Goal: Information Seeking & Learning: Learn about a topic

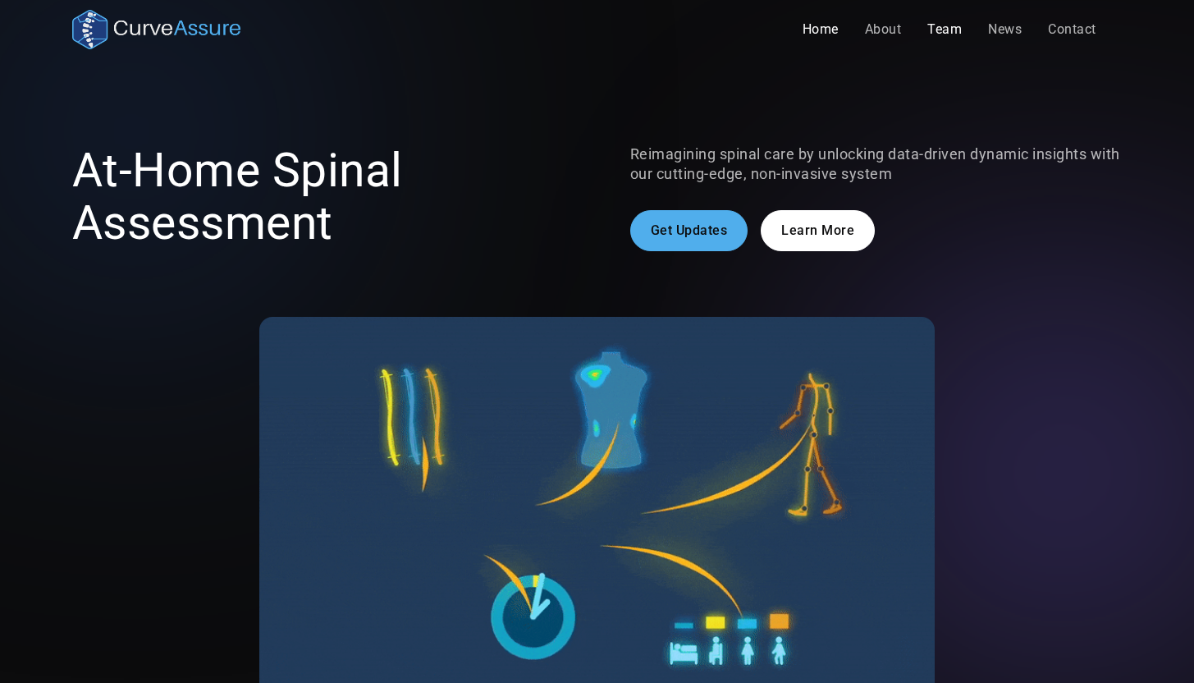
click at [938, 34] on link "Team" at bounding box center [944, 29] width 61 height 33
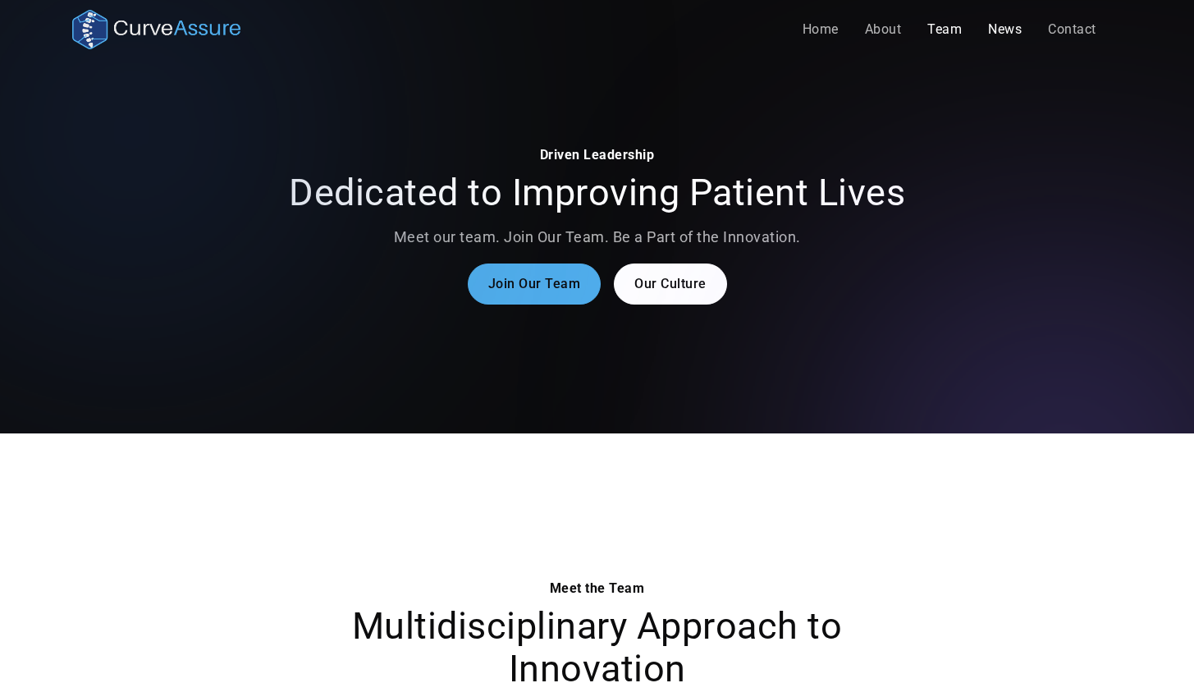
click at [994, 33] on link "News" at bounding box center [1005, 29] width 60 height 33
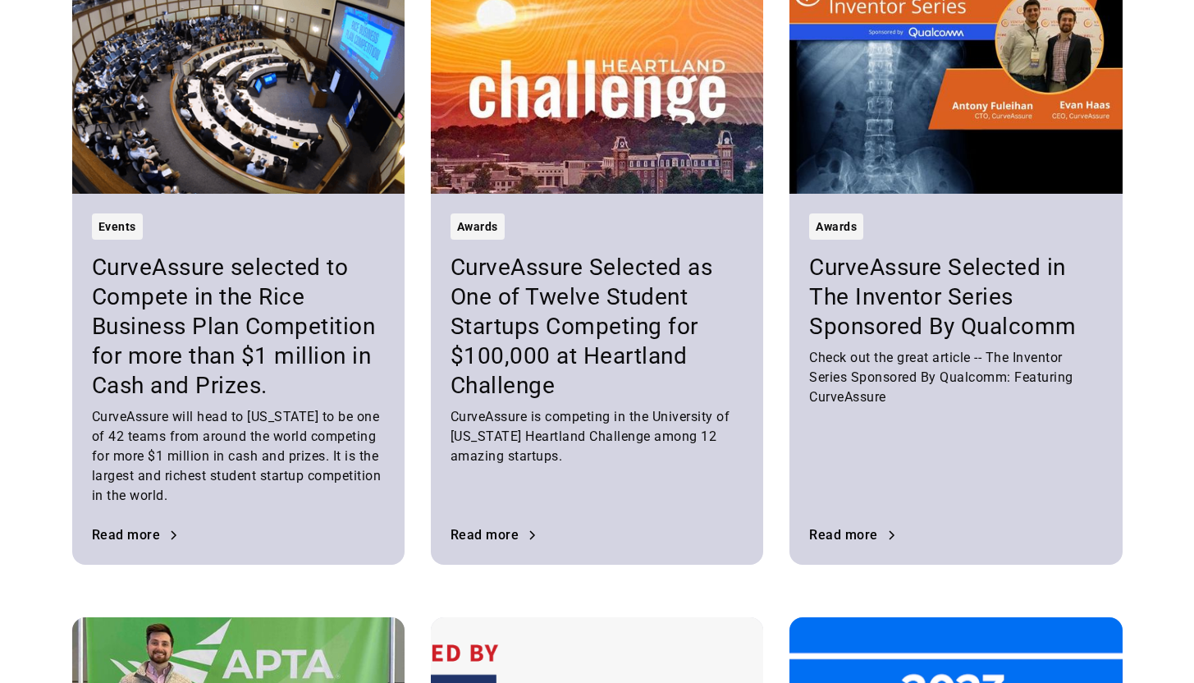
scroll to position [562, 0]
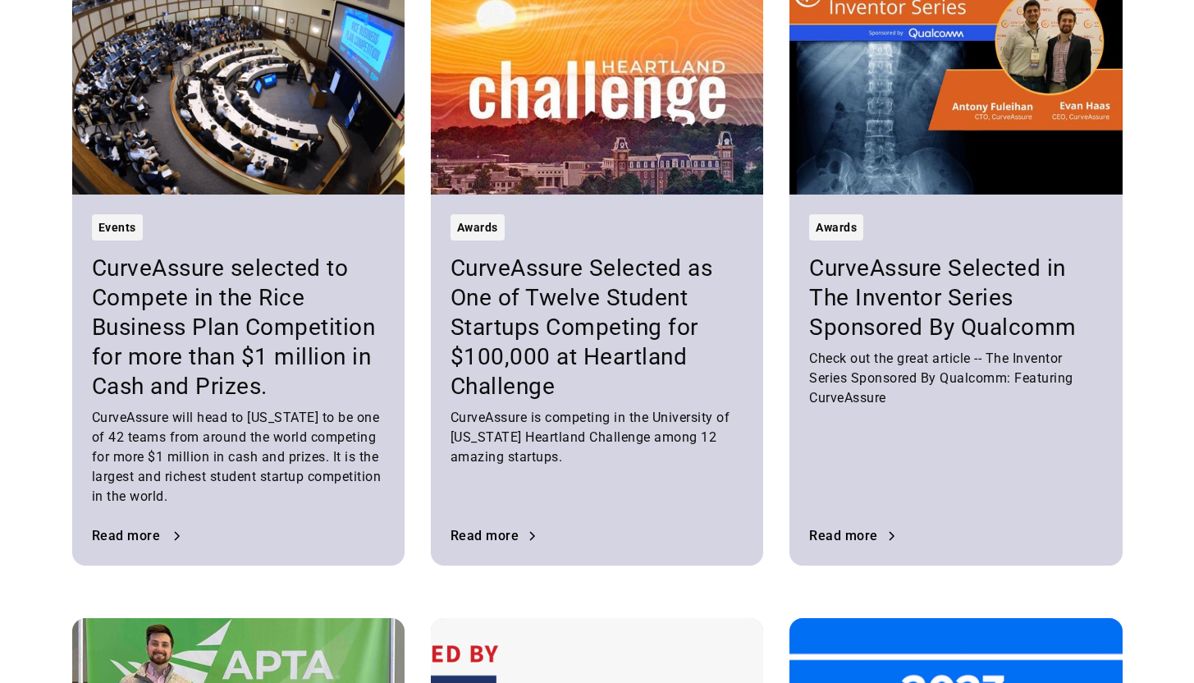
click at [124, 535] on div "Read more" at bounding box center [126, 535] width 69 height 13
